Goal: Browse casually: Explore the website without a specific task or goal

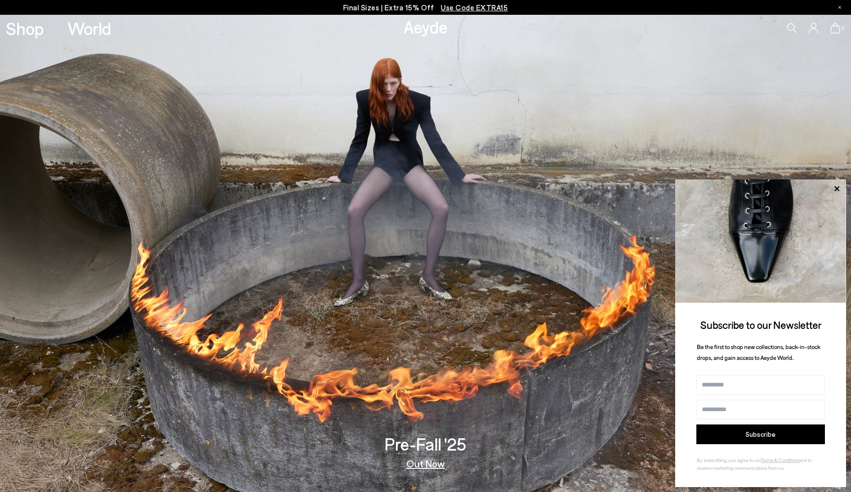
click at [430, 463] on link "Out Now" at bounding box center [425, 463] width 38 height 10
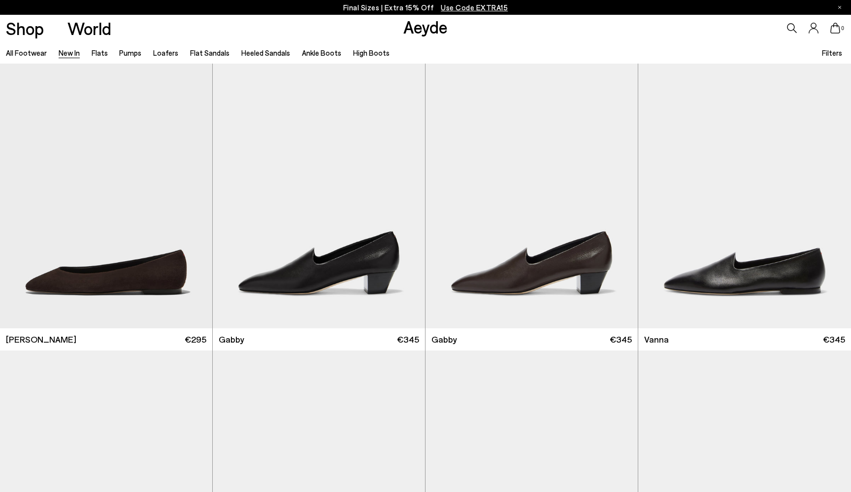
scroll to position [1806, 0]
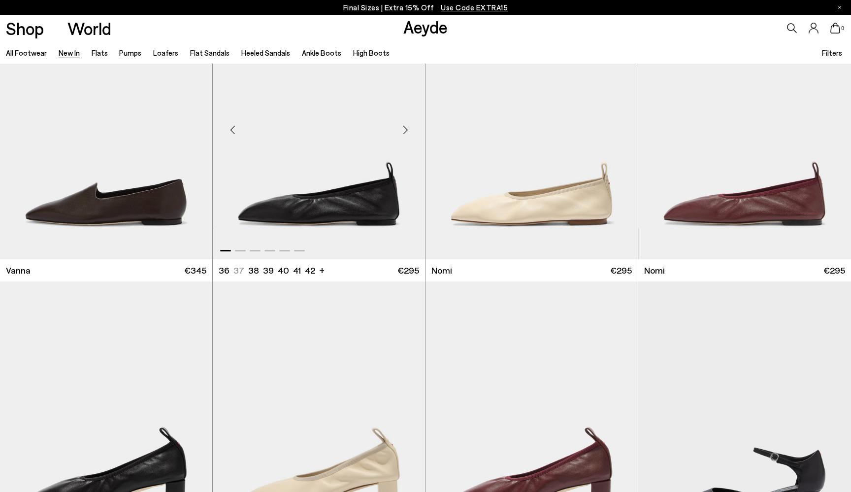
click at [405, 133] on div "Next slide" at bounding box center [406, 130] width 30 height 30
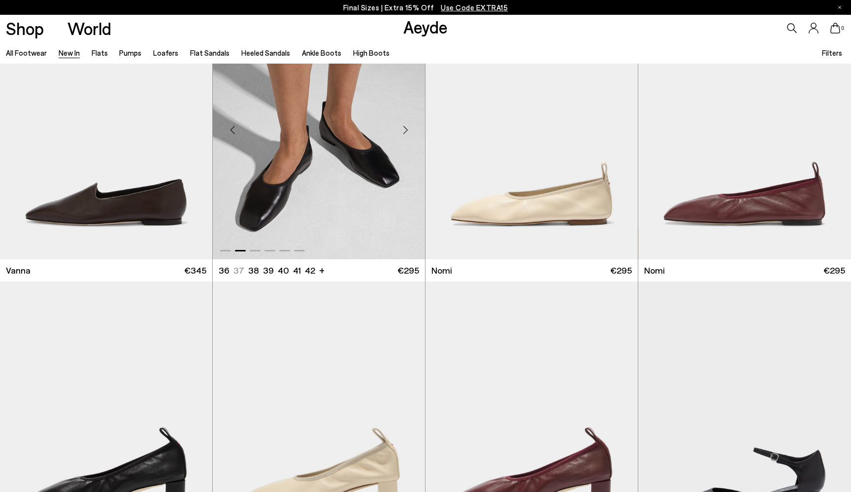
click at [405, 131] on div "Next slide" at bounding box center [406, 130] width 30 height 30
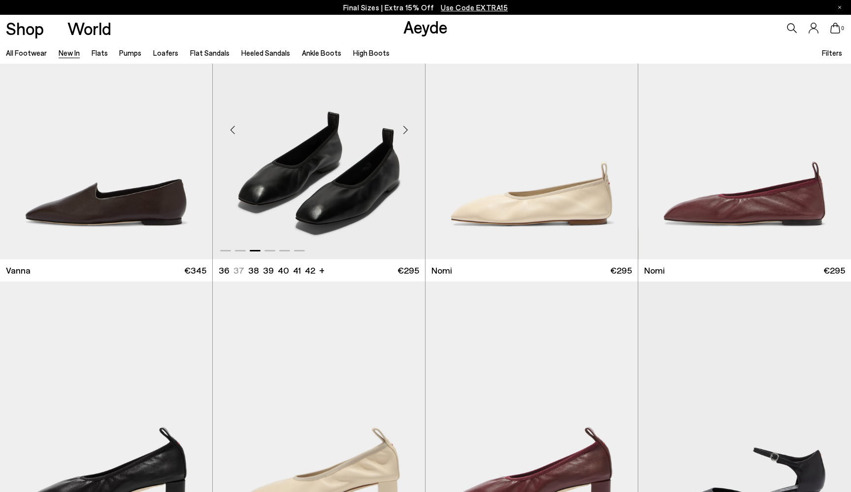
click at [405, 131] on div "Next slide" at bounding box center [406, 130] width 30 height 30
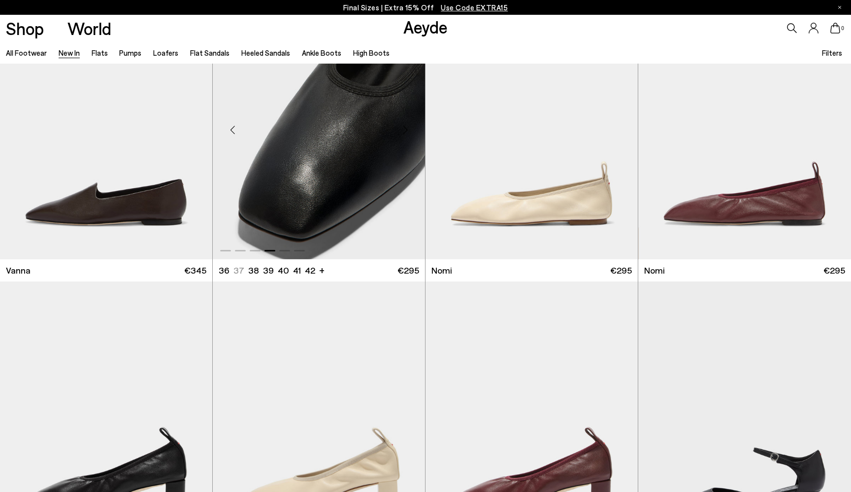
click at [405, 131] on div "Next slide" at bounding box center [406, 130] width 30 height 30
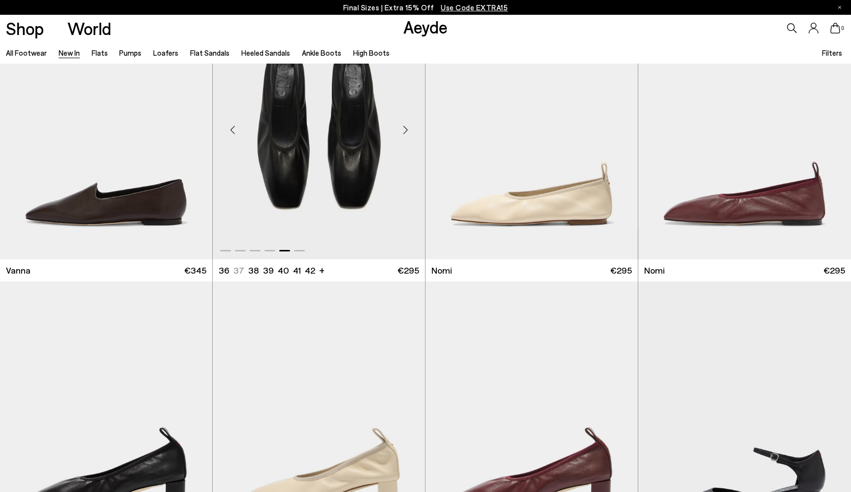
click at [405, 130] on div "Next slide" at bounding box center [406, 130] width 30 height 30
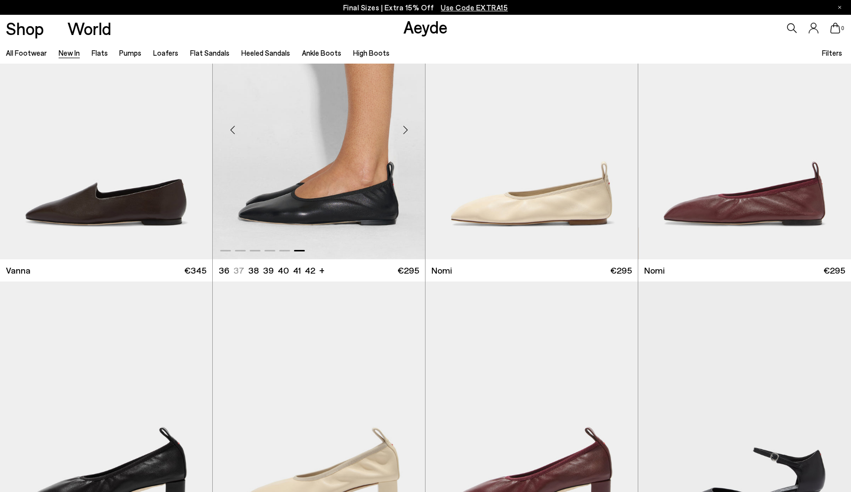
click at [405, 130] on div "Next slide" at bounding box center [406, 130] width 30 height 30
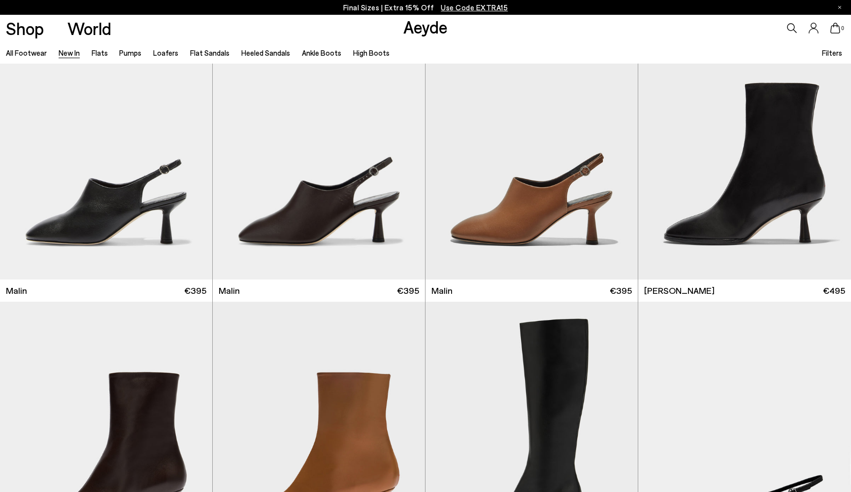
scroll to position [2935, 0]
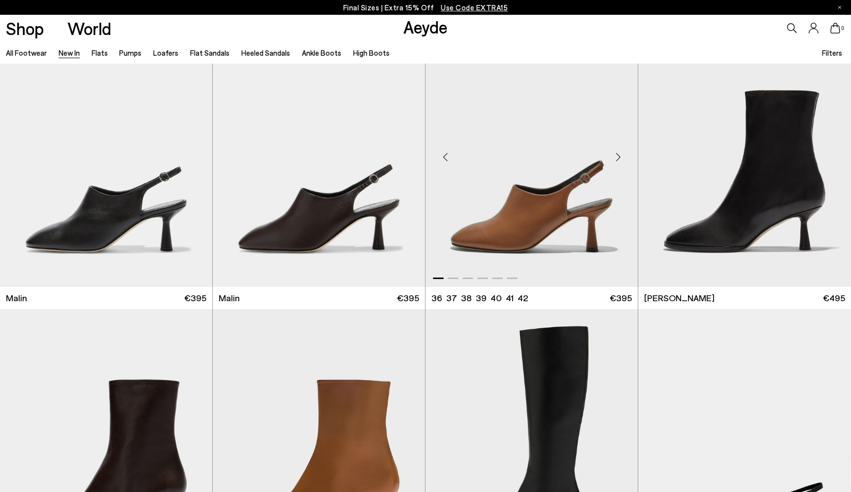
click at [618, 155] on div "Next slide" at bounding box center [619, 157] width 30 height 30
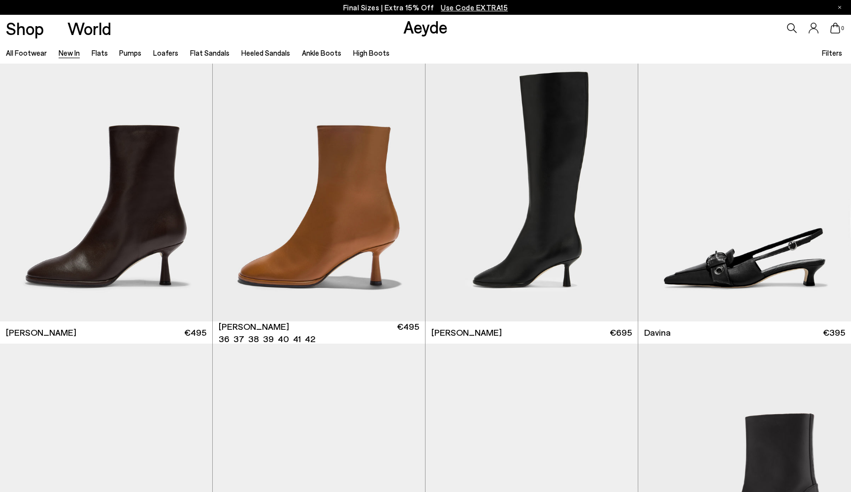
scroll to position [3206, 0]
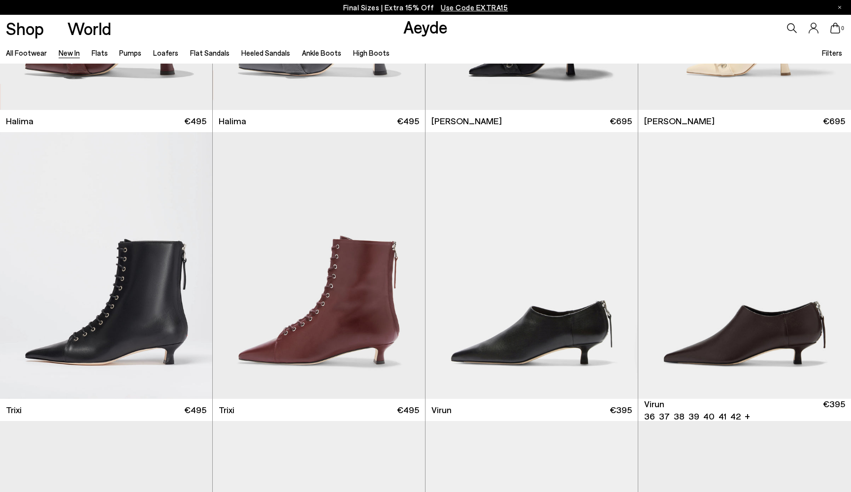
scroll to position [4083, 0]
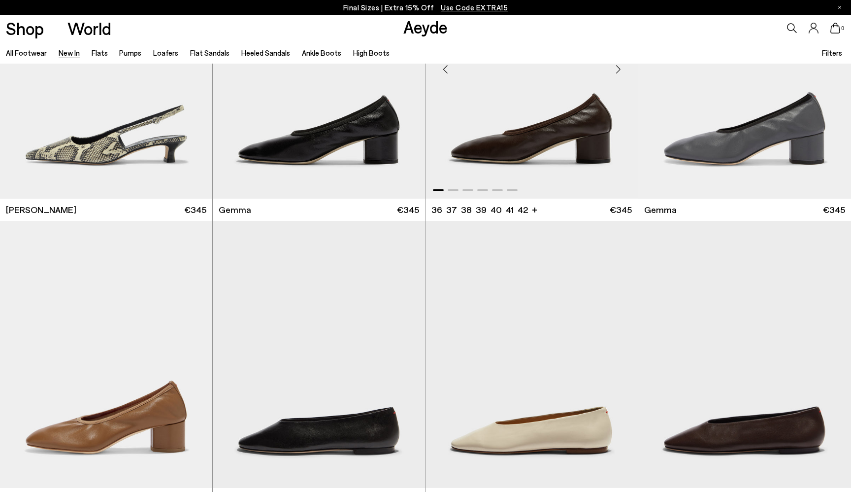
scroll to position [5781, 0]
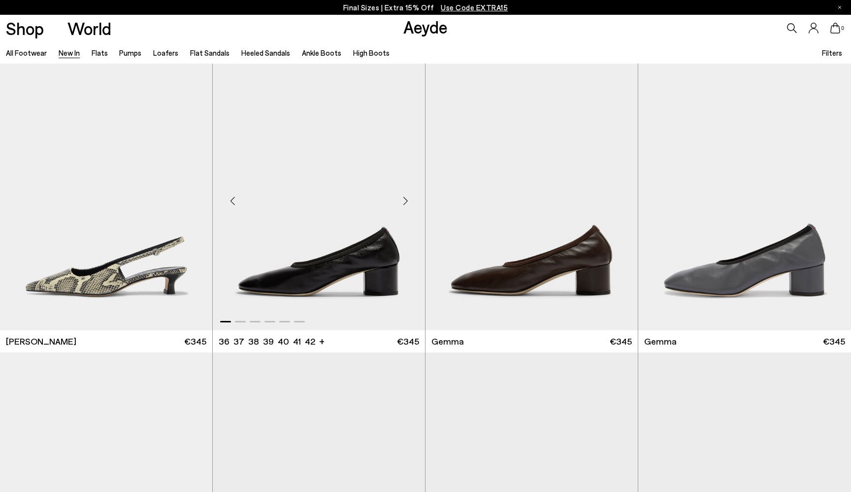
click at [407, 205] on div "Next slide" at bounding box center [406, 201] width 30 height 30
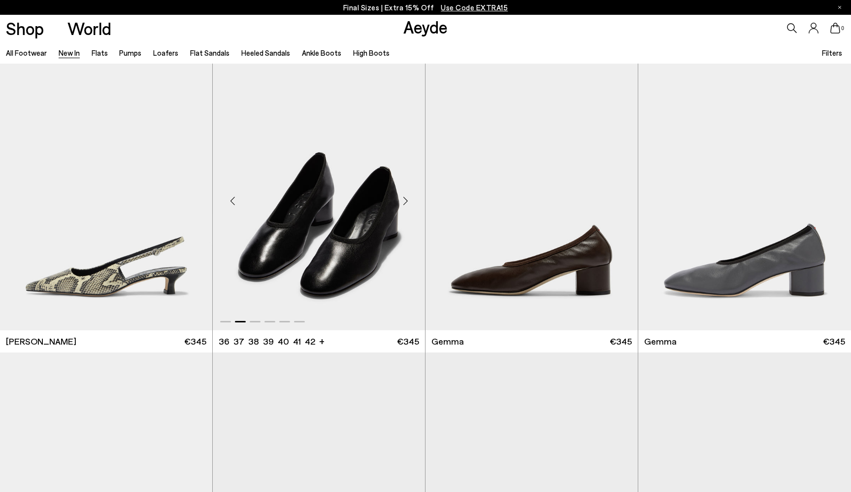
click at [407, 203] on div "Next slide" at bounding box center [406, 201] width 30 height 30
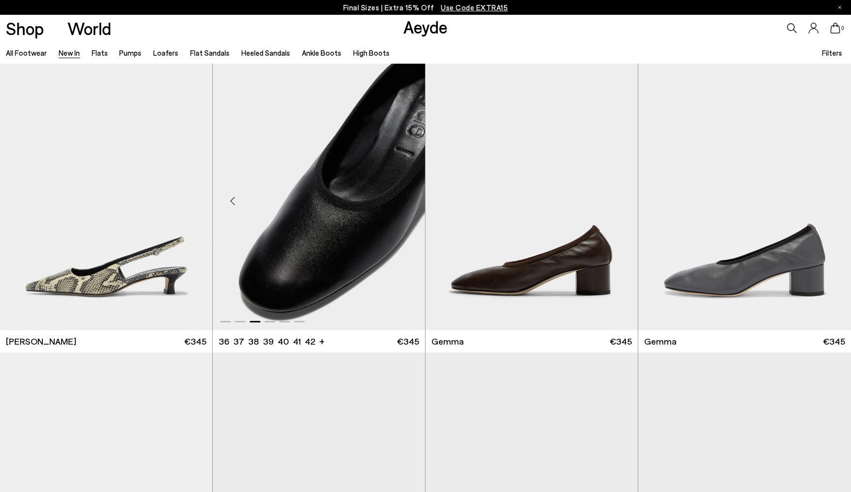
click at [407, 203] on div "Next slide" at bounding box center [406, 201] width 30 height 30
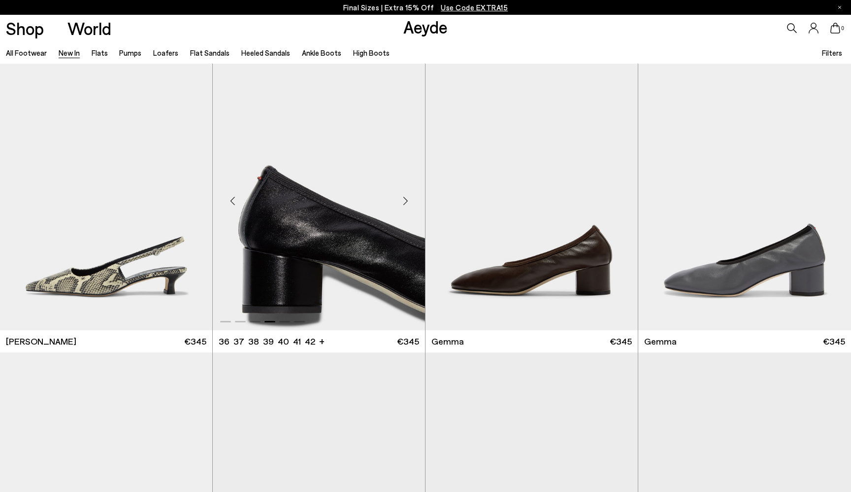
click at [407, 203] on div "Next slide" at bounding box center [406, 201] width 30 height 30
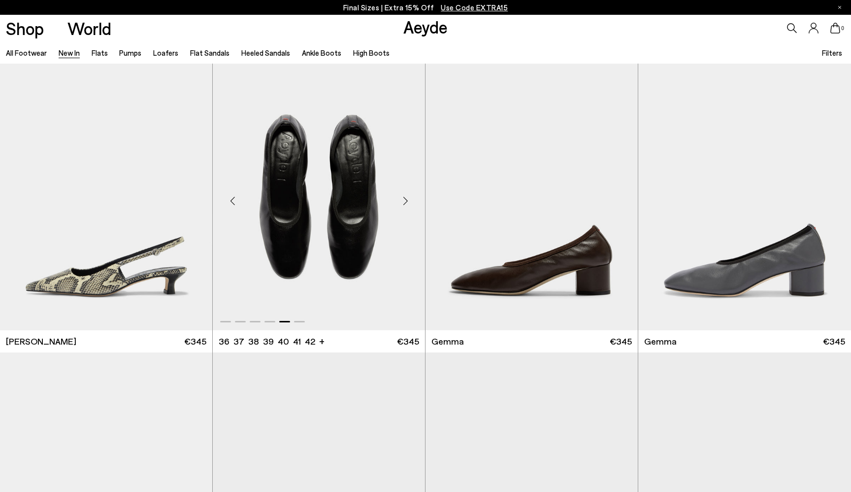
click at [406, 202] on div "Next slide" at bounding box center [406, 201] width 30 height 30
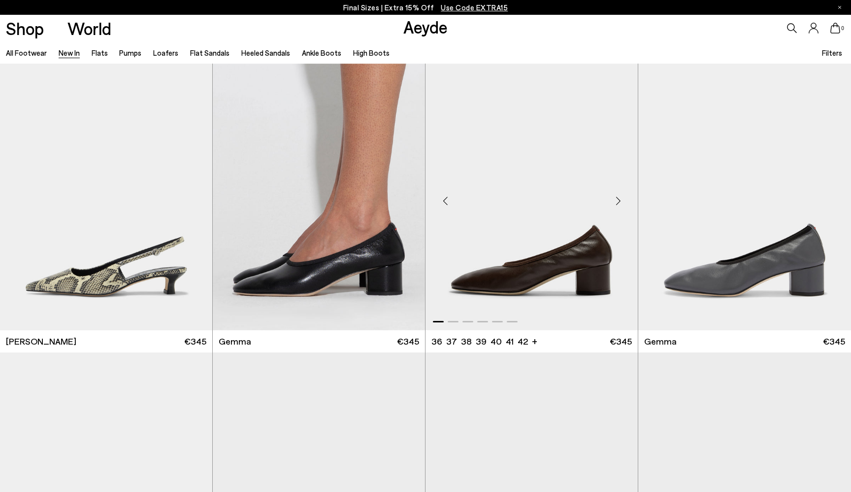
click at [618, 202] on div "Next slide" at bounding box center [619, 201] width 30 height 30
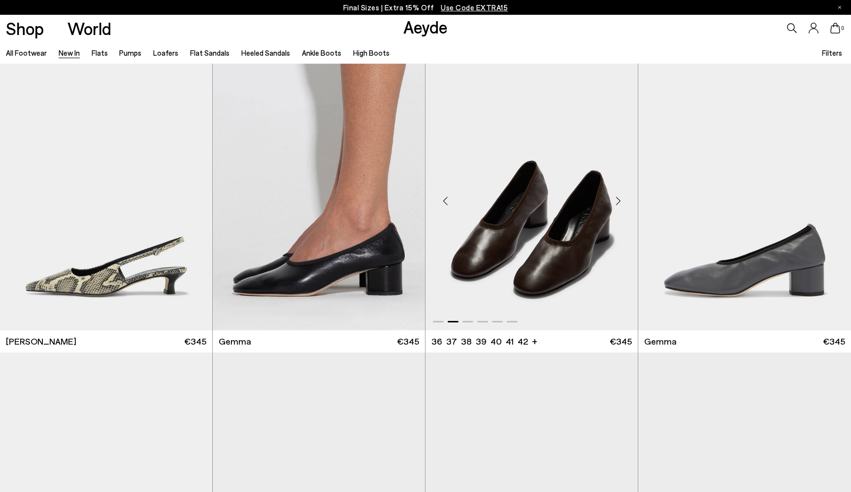
click at [618, 202] on div "Next slide" at bounding box center [619, 201] width 30 height 30
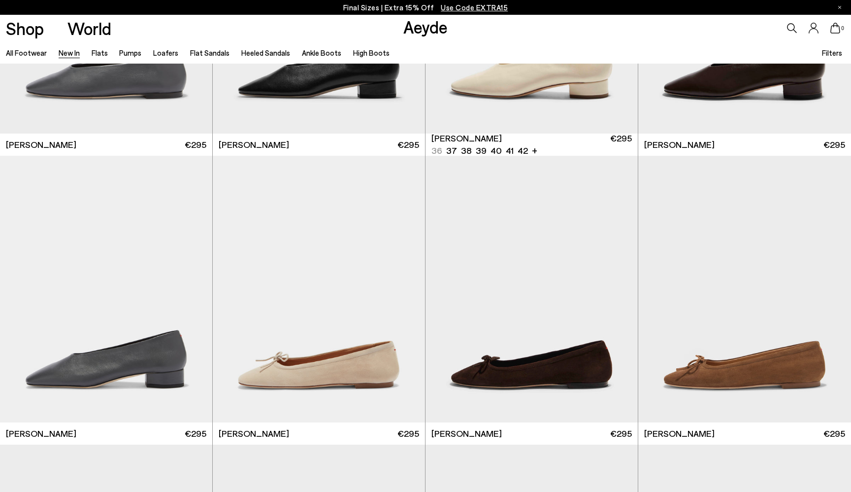
scroll to position [6563, 0]
